Goal: Task Accomplishment & Management: Manage account settings

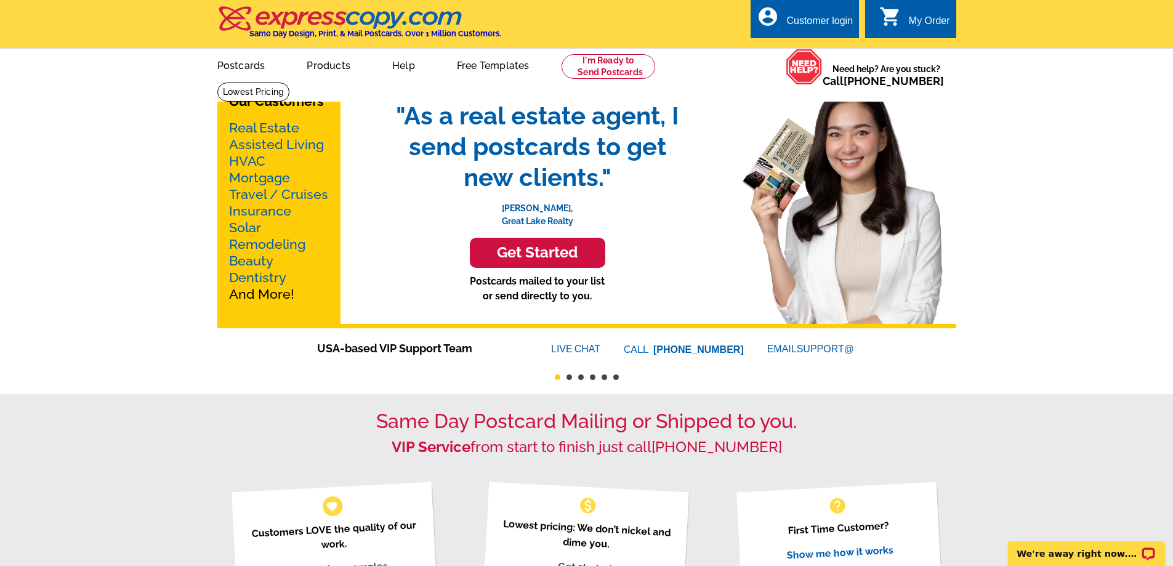
click at [787, 20] on div "Customer login" at bounding box center [820, 23] width 67 height 17
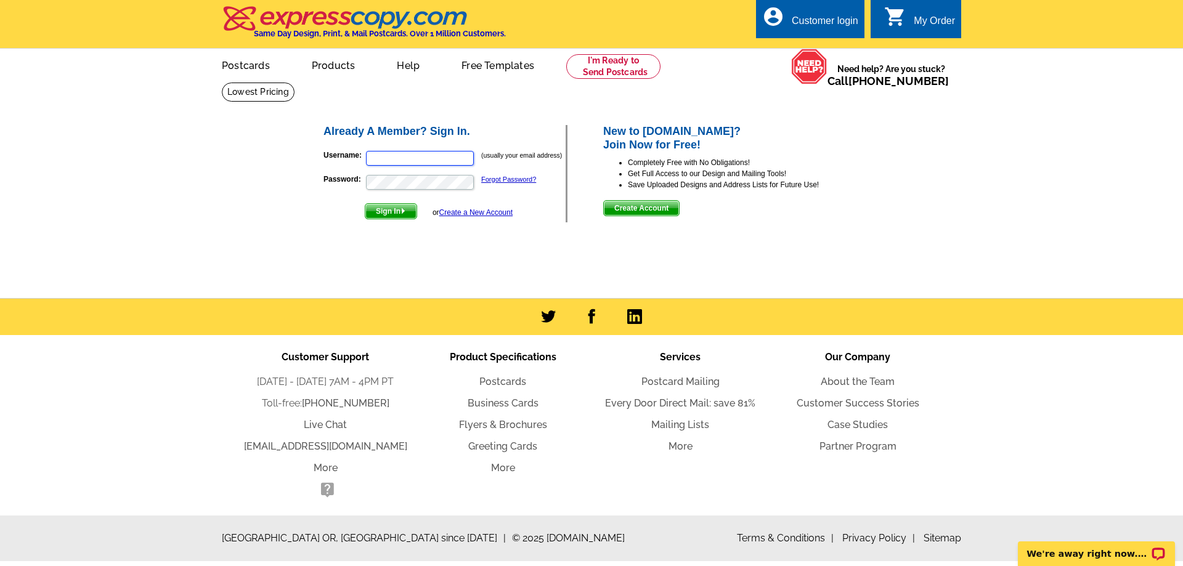
type input "ccarlson@mdvip.com"
